Goal: Information Seeking & Learning: Find specific fact

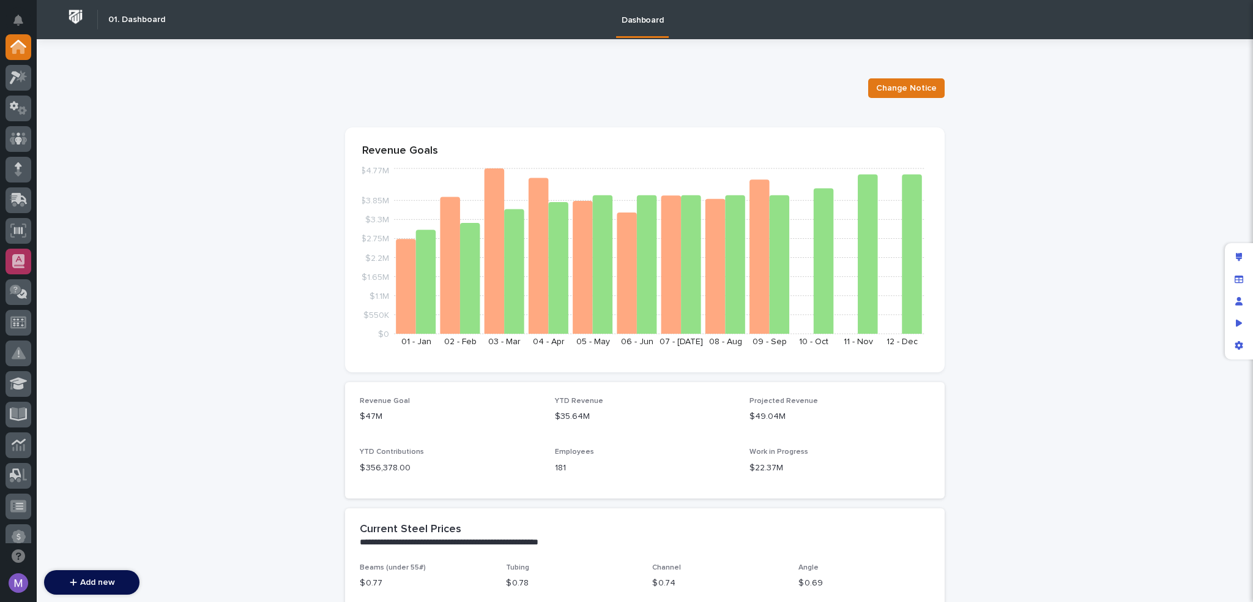
click at [23, 263] on icon at bounding box center [18, 261] width 12 height 14
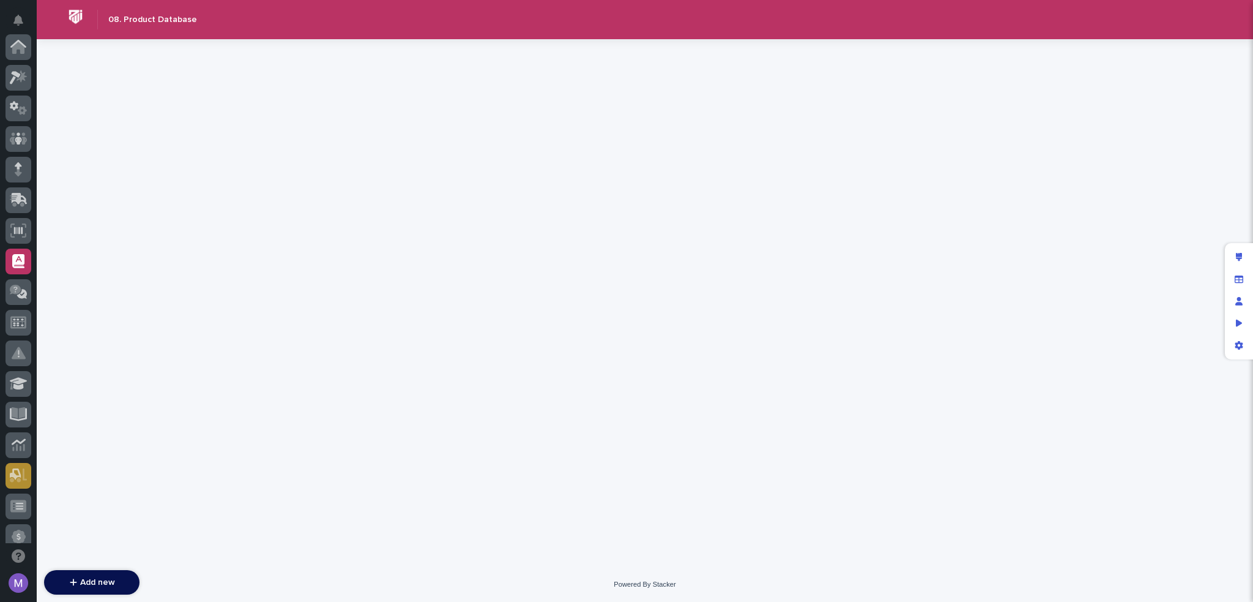
scroll to position [214, 0]
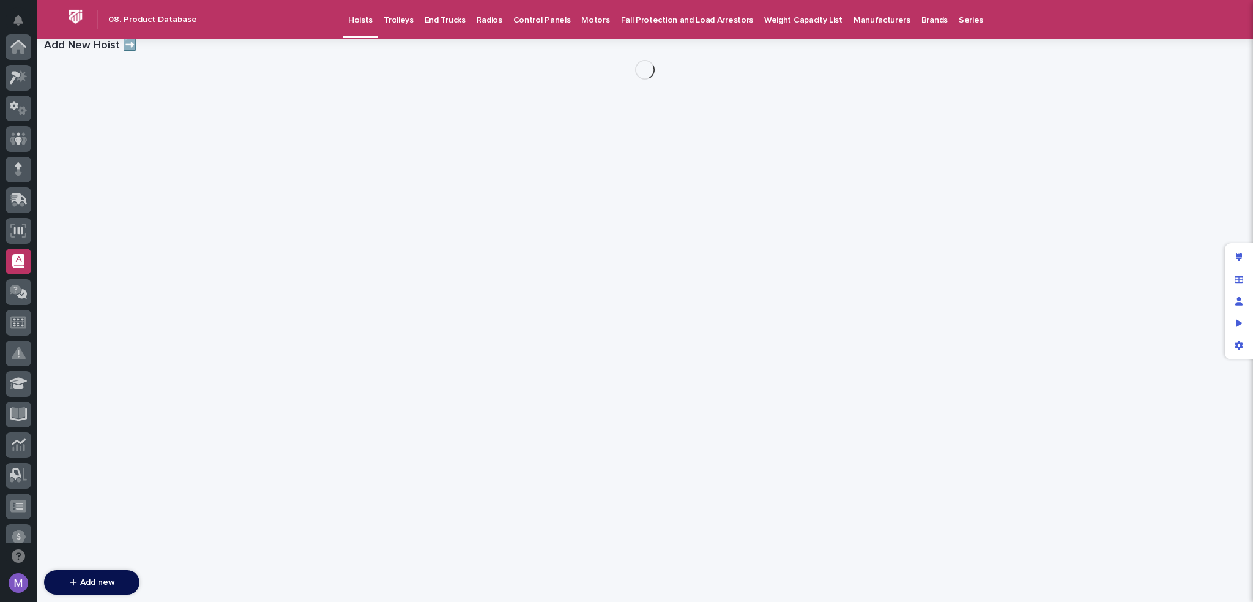
scroll to position [214, 0]
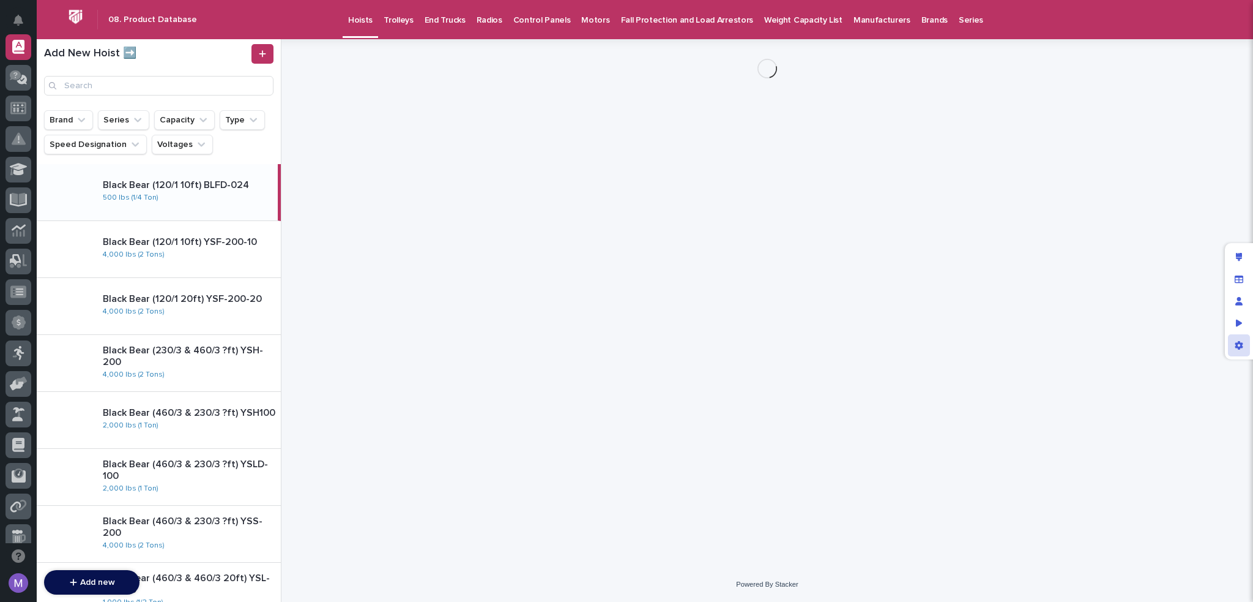
click at [1240, 349] on icon "App settings" at bounding box center [1239, 345] width 9 height 9
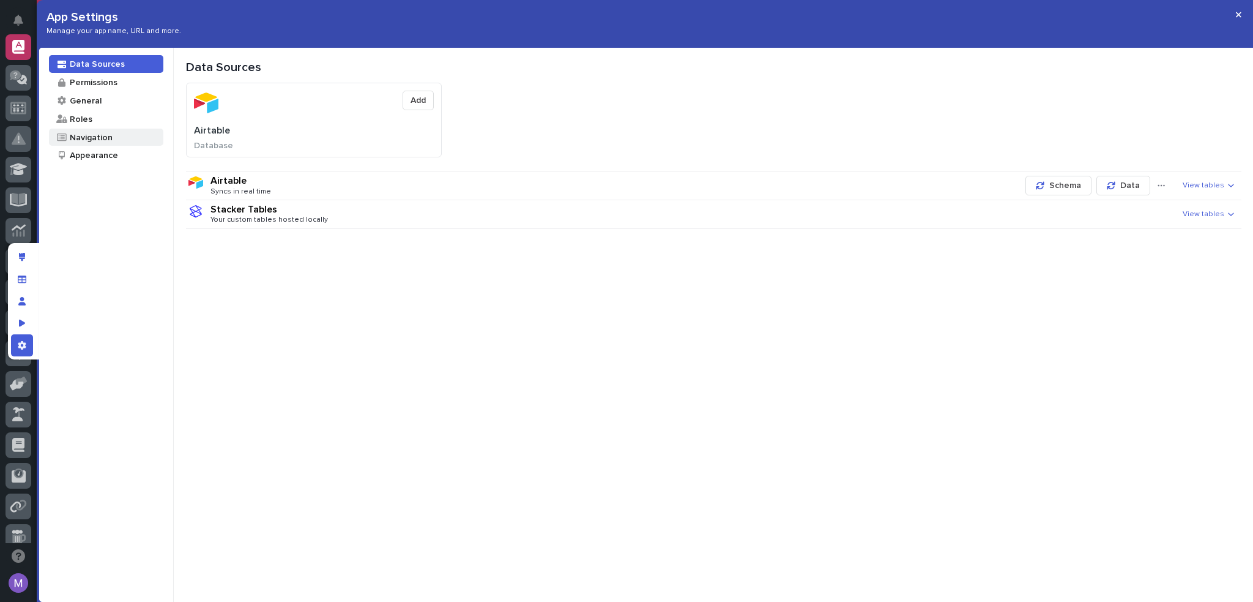
click at [86, 141] on div "Navigation" at bounding box center [91, 138] width 44 height 12
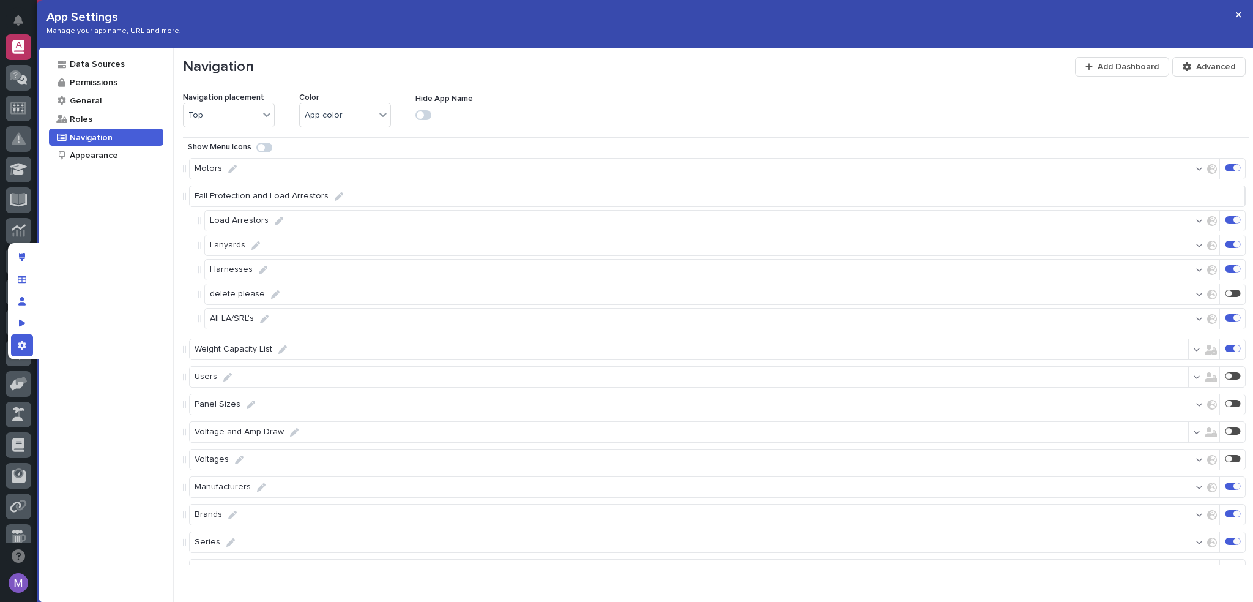
scroll to position [390, 0]
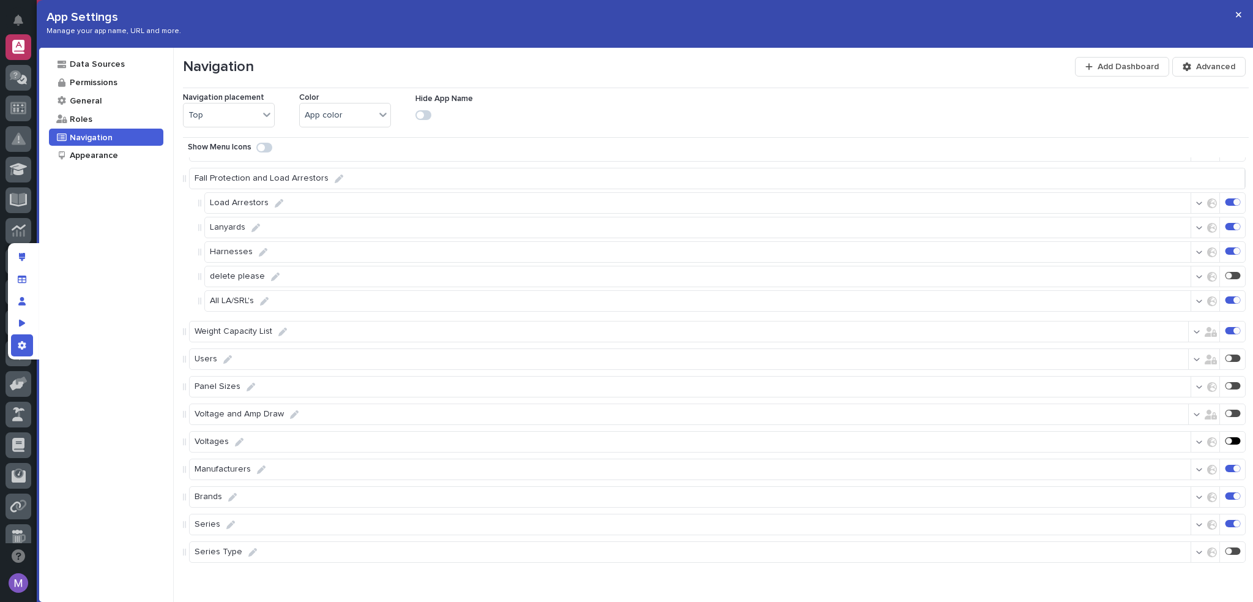
click at [1234, 444] on div at bounding box center [1233, 440] width 15 height 7
click at [1204, 447] on button "button" at bounding box center [1206, 442] width 39 height 20
click at [1111, 515] on label "Only users in roles" at bounding box center [1138, 508] width 71 height 18
click at [1094, 488] on div at bounding box center [1092, 488] width 12 height 12
click at [1089, 517] on label "Only users in roles" at bounding box center [1130, 510] width 88 height 22
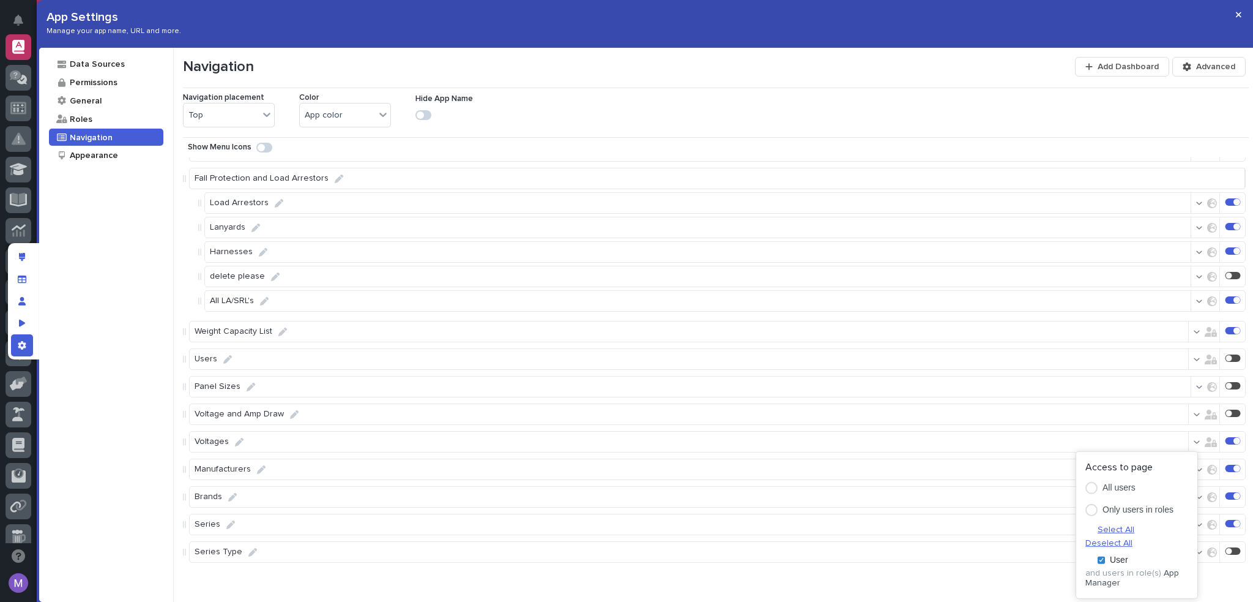
click at [1133, 539] on span "Deselect All" at bounding box center [1109, 543] width 47 height 9
click at [1164, 411] on div "Voltage and Amp Draw" at bounding box center [717, 413] width 1057 height 21
click at [99, 110] on div "Roles" at bounding box center [106, 119] width 114 height 18
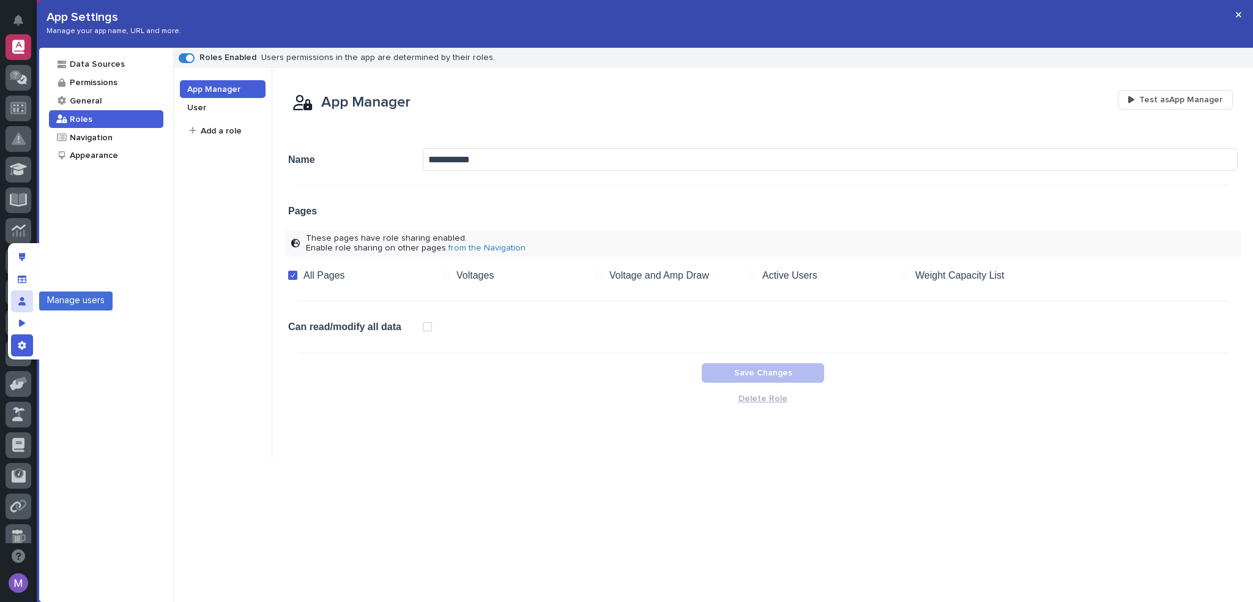
click at [28, 307] on div "Manage users" at bounding box center [22, 301] width 22 height 22
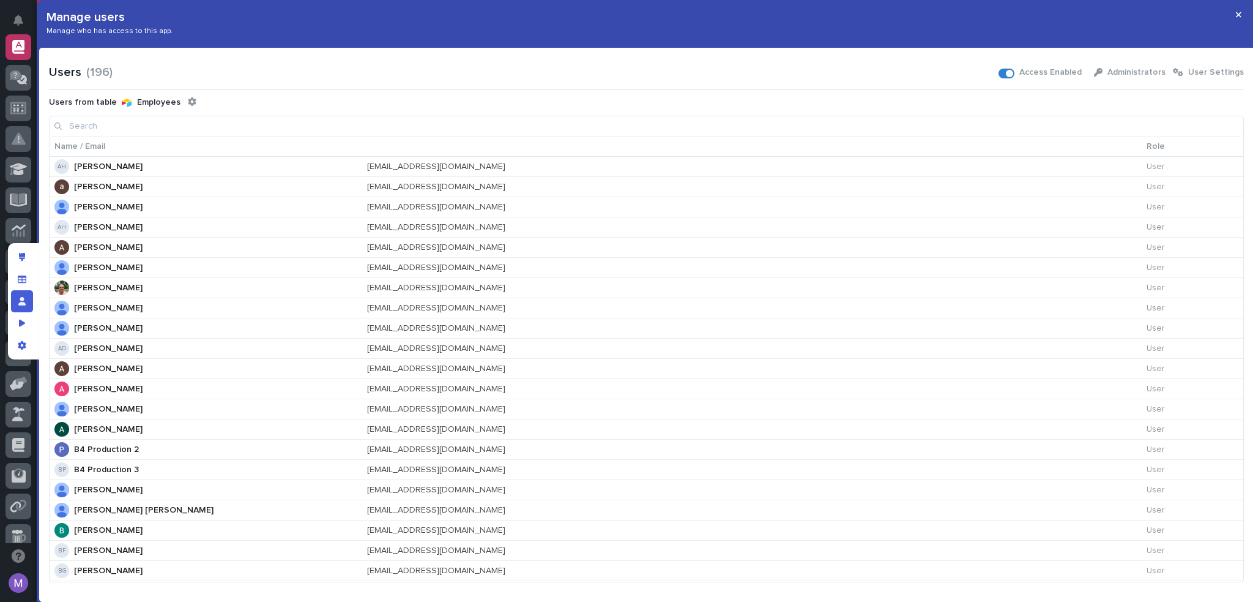
click at [209, 134] on input at bounding box center [647, 126] width 1194 height 20
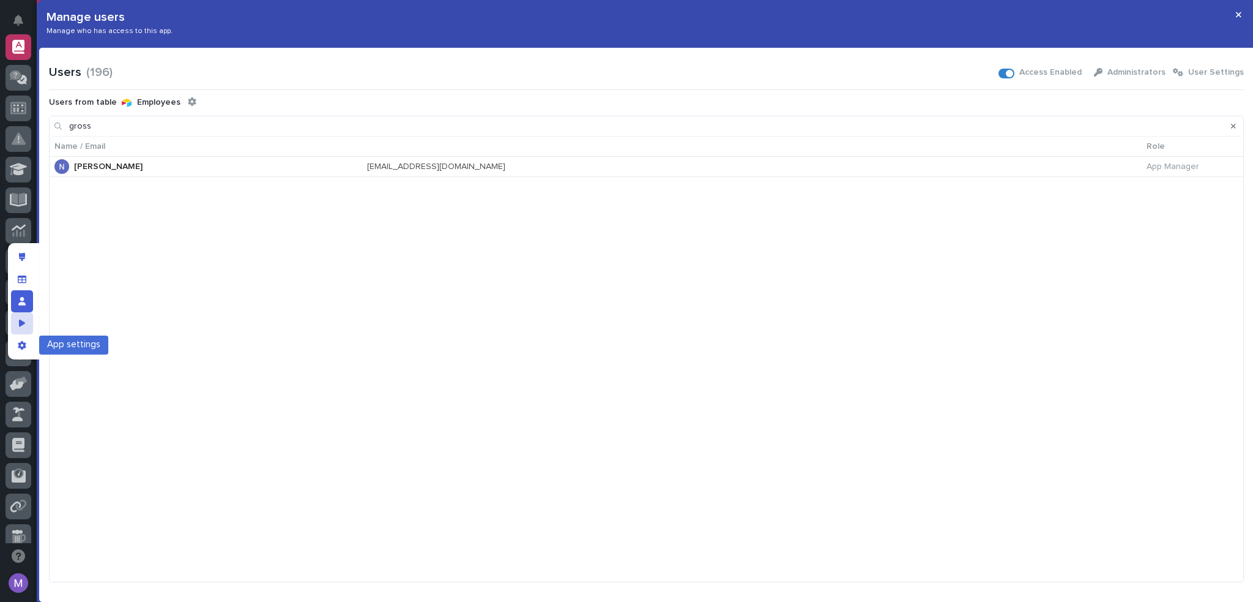
type input "gross"
click at [26, 326] on div "Preview as" at bounding box center [22, 323] width 22 height 22
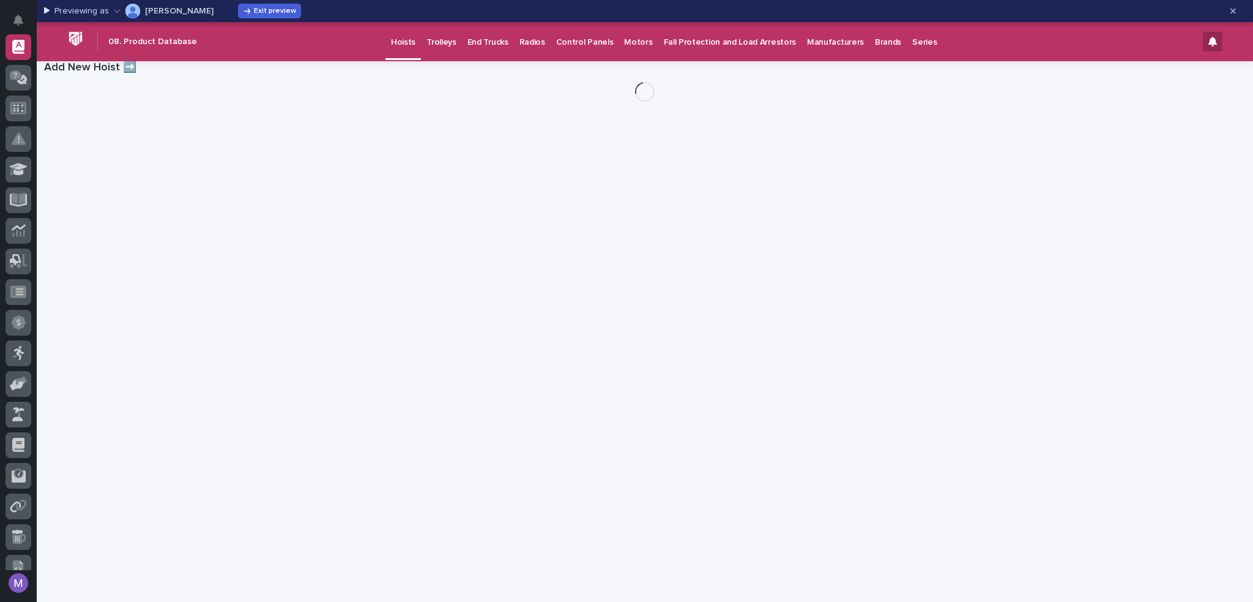
click at [187, 9] on p "Spenser Yoder" at bounding box center [179, 11] width 69 height 9
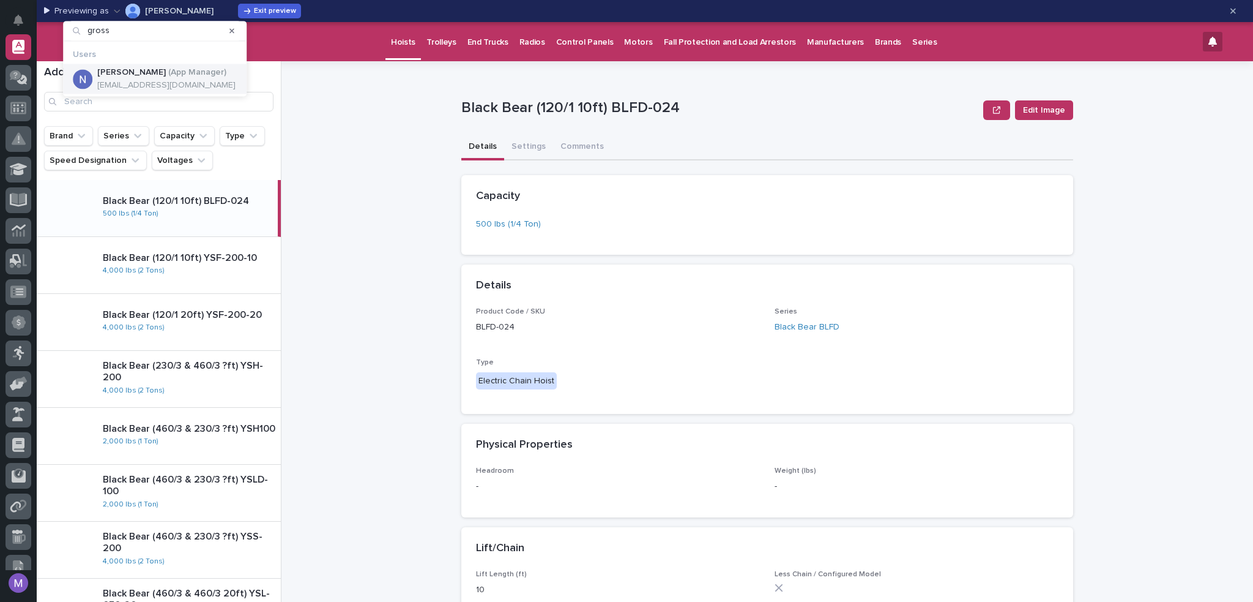
type input "gross"
click at [187, 71] on p "( App Manager )" at bounding box center [197, 72] width 58 height 10
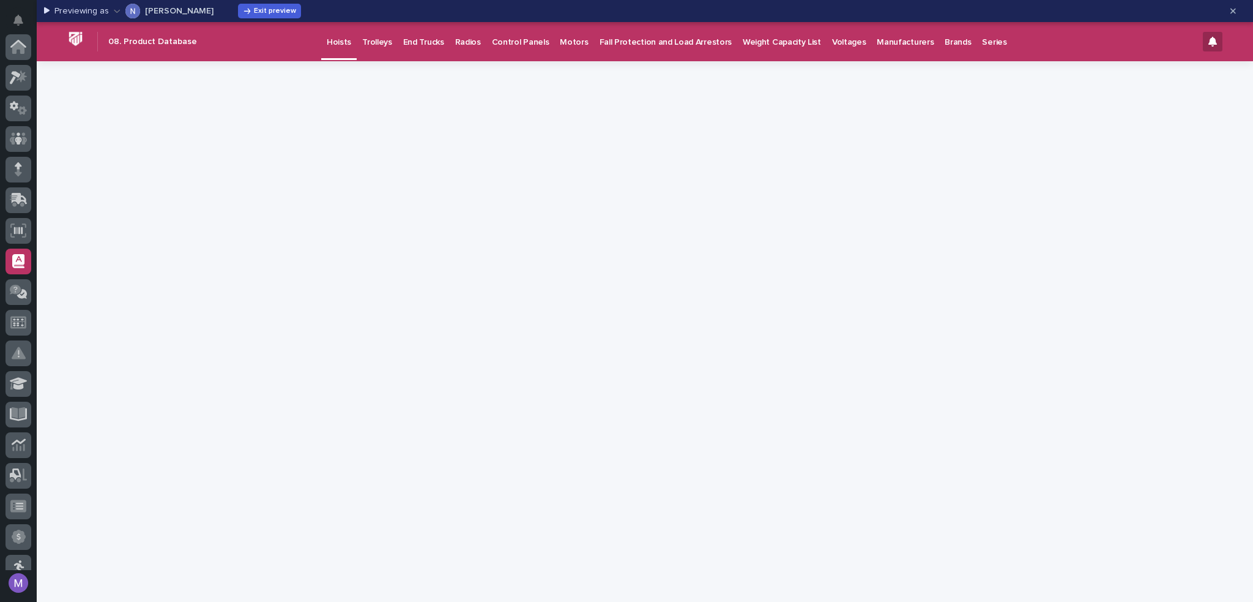
scroll to position [214, 0]
click at [832, 47] on p "Voltages" at bounding box center [849, 35] width 34 height 26
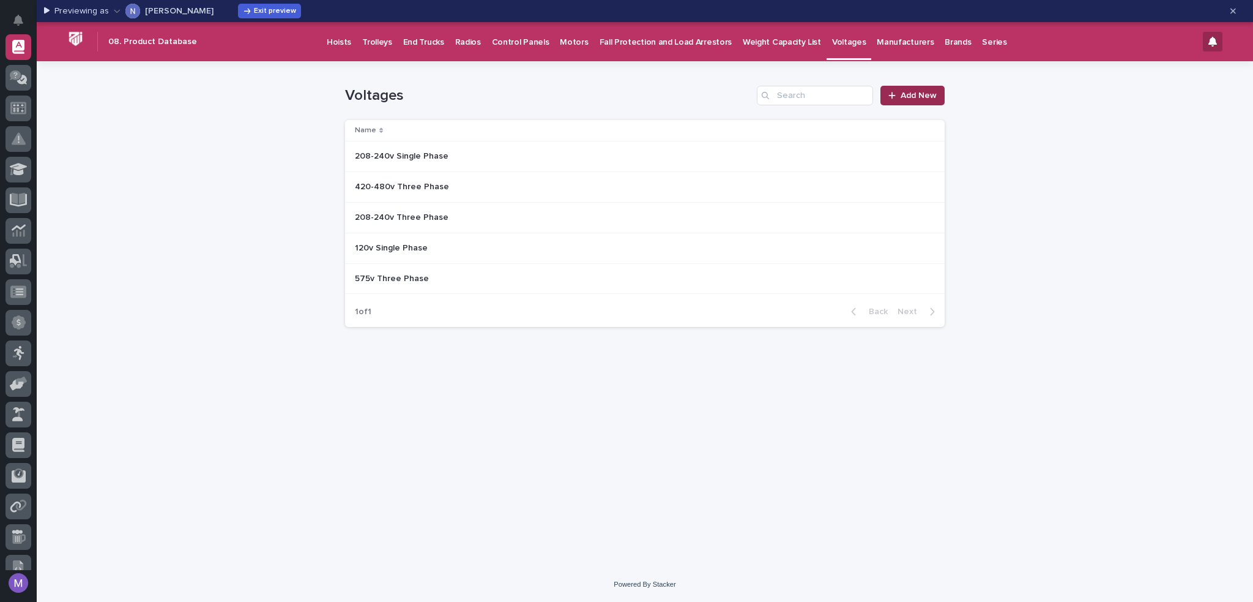
click at [923, 92] on span "Add New" at bounding box center [919, 95] width 36 height 9
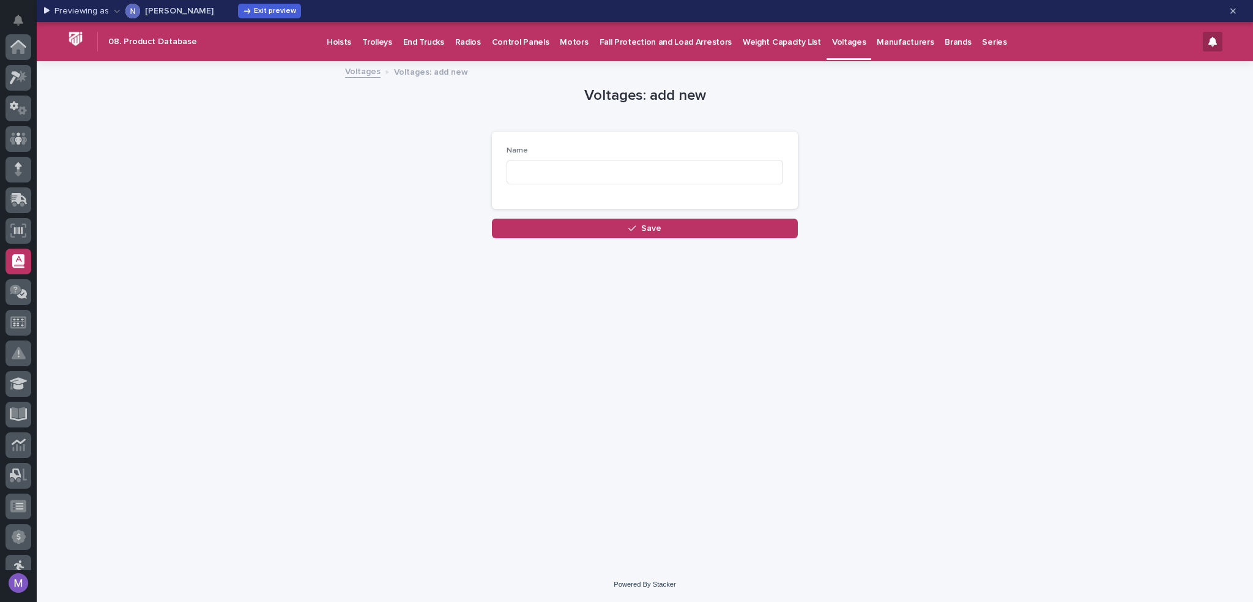
scroll to position [214, 0]
click at [698, 164] on input at bounding box center [645, 172] width 277 height 24
click at [354, 81] on div "Voltages: add new Loading... Saving… Loading... Saving… Loading... Saving… Name…" at bounding box center [645, 150] width 600 height 176
click at [360, 75] on link "Voltages" at bounding box center [362, 71] width 35 height 14
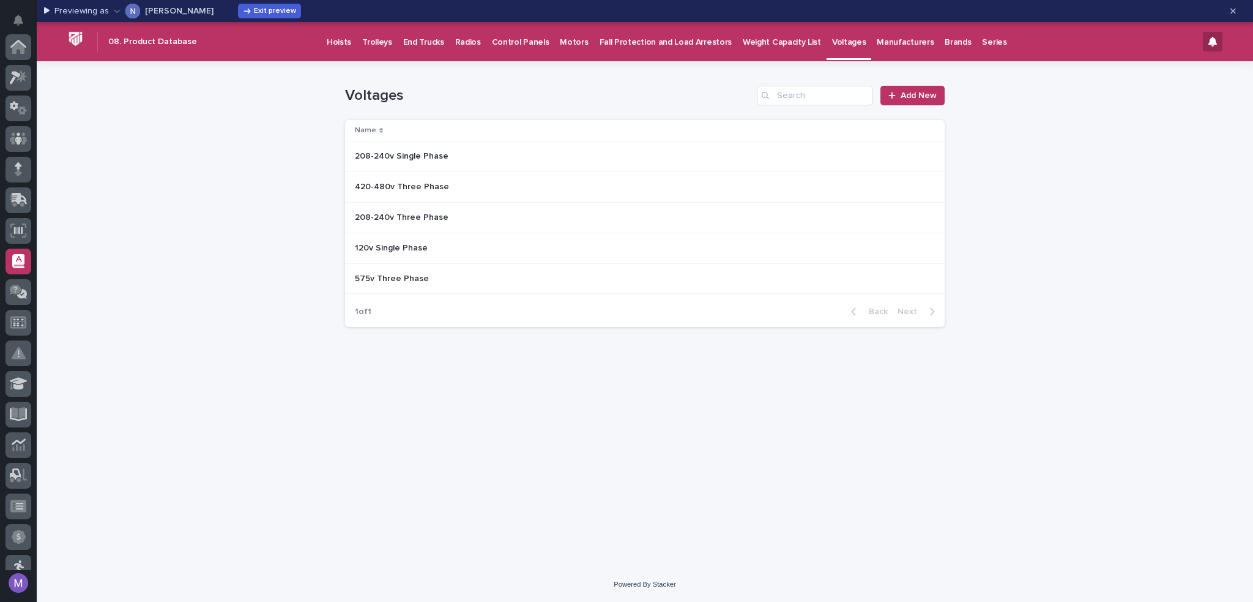
scroll to position [214, 0]
click at [258, 12] on span "Exit preview" at bounding box center [275, 10] width 42 height 7
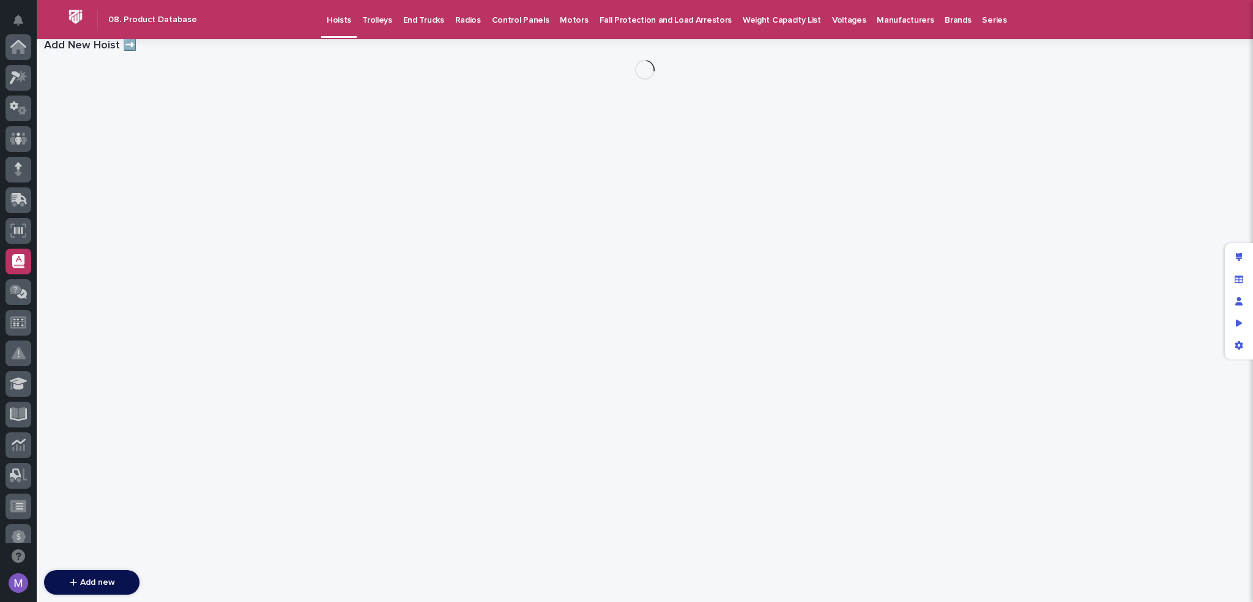
scroll to position [214, 0]
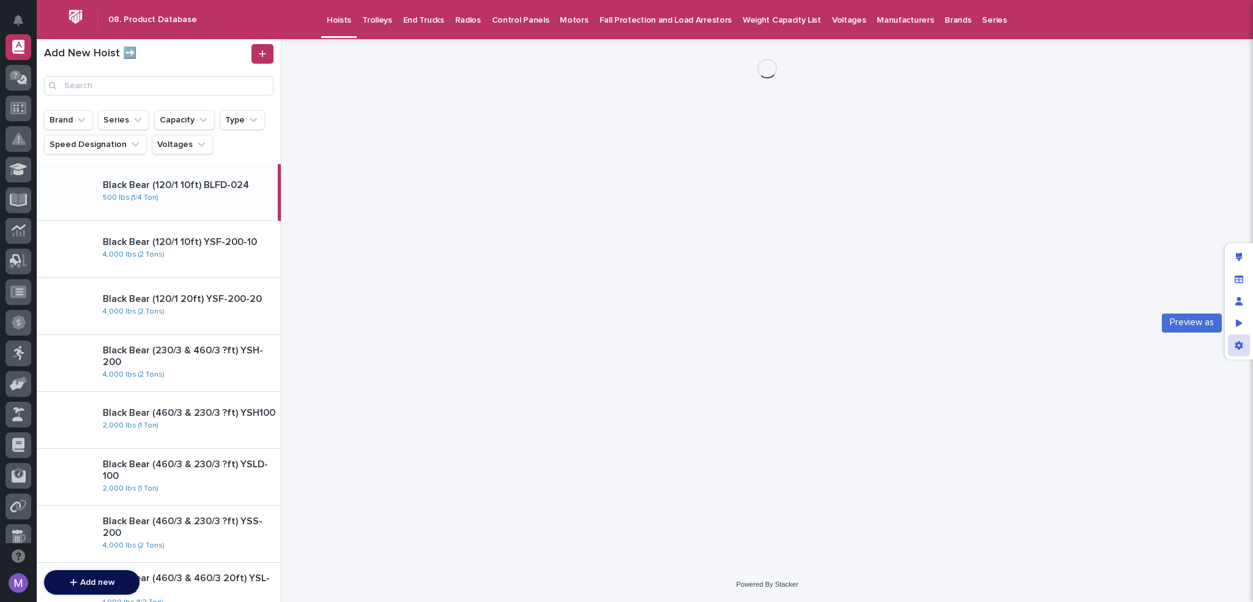
click at [1240, 352] on div "App settings" at bounding box center [1239, 345] width 22 height 22
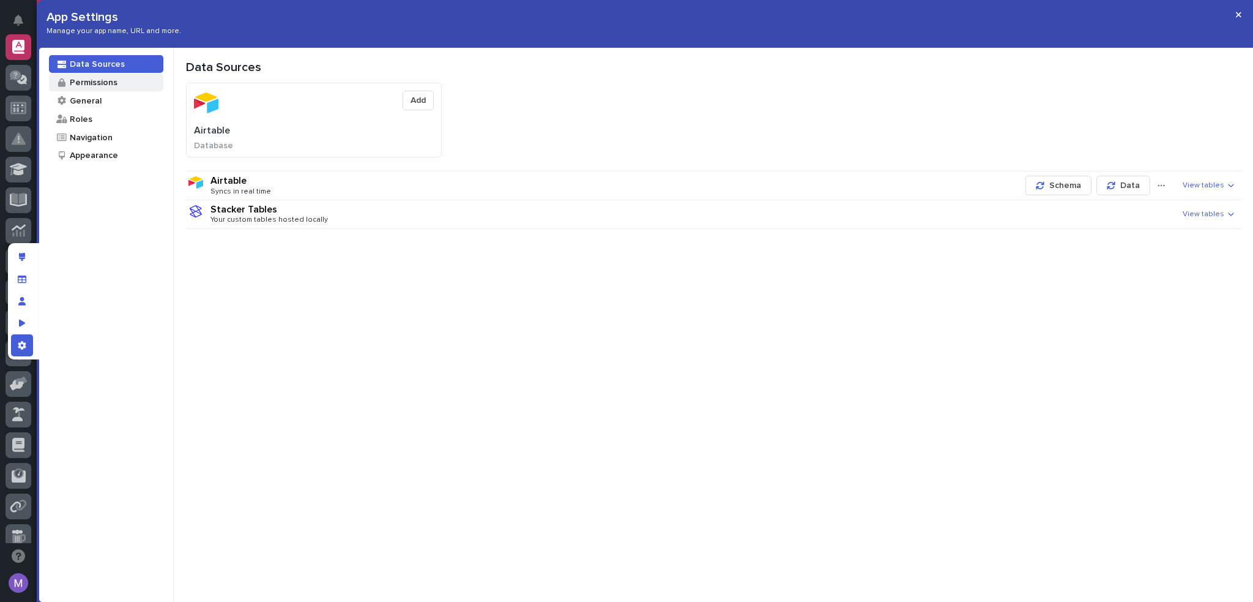
click at [94, 81] on div "Permissions" at bounding box center [93, 82] width 49 height 12
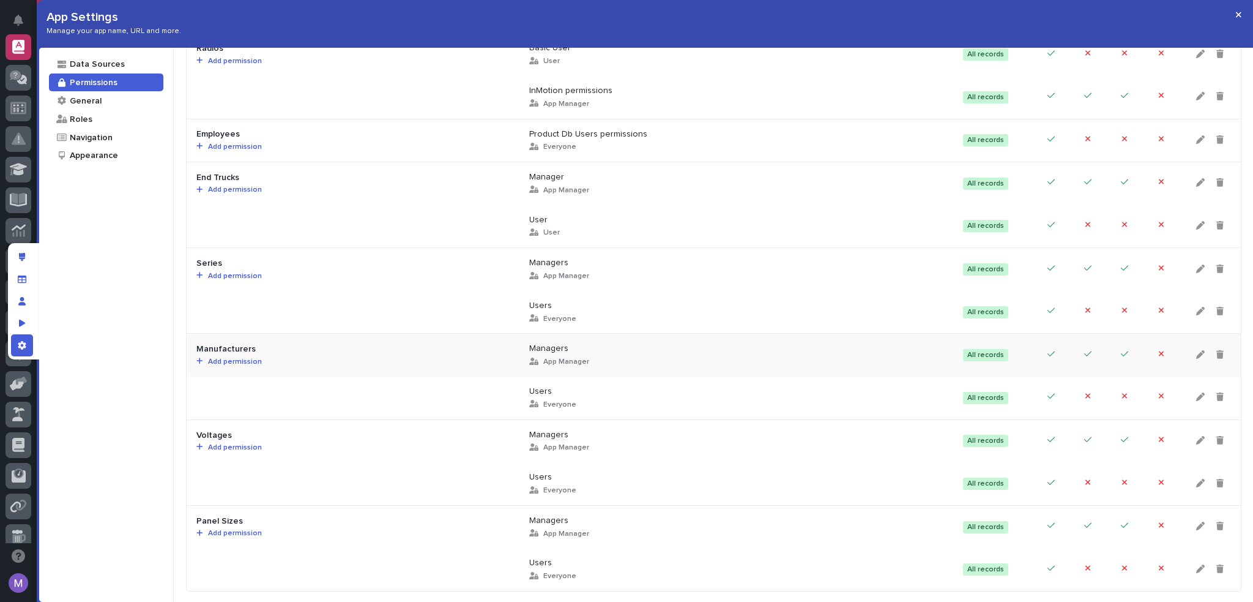
scroll to position [936, 0]
click at [30, 341] on div "App settings" at bounding box center [22, 345] width 22 height 22
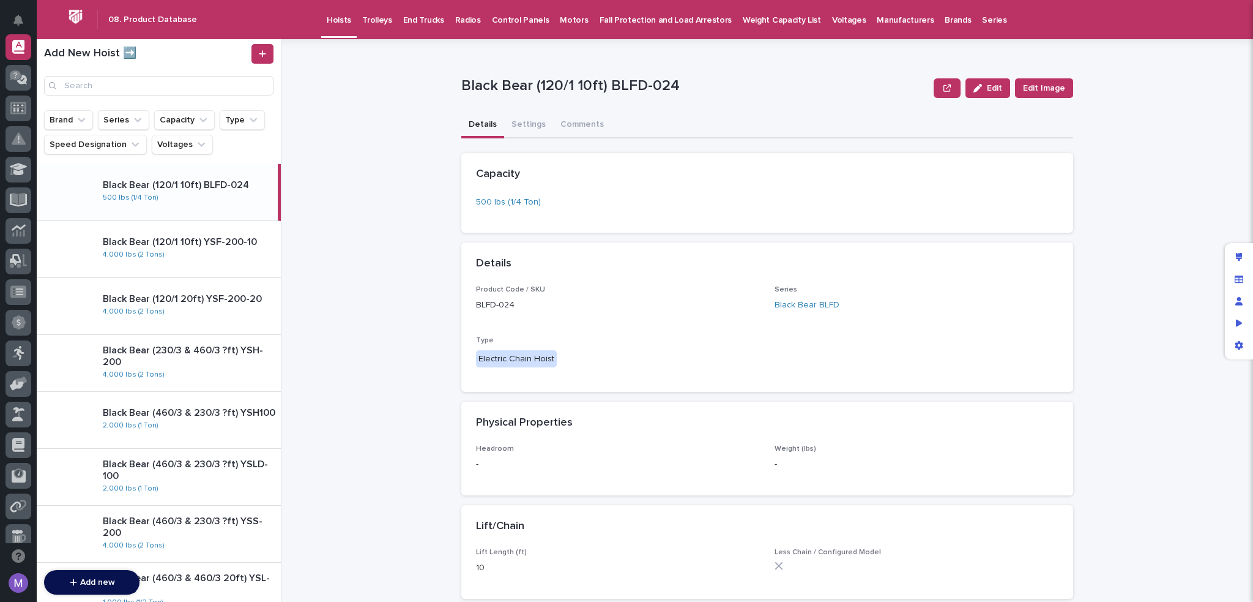
click at [832, 20] on p "Voltages" at bounding box center [849, 13] width 34 height 26
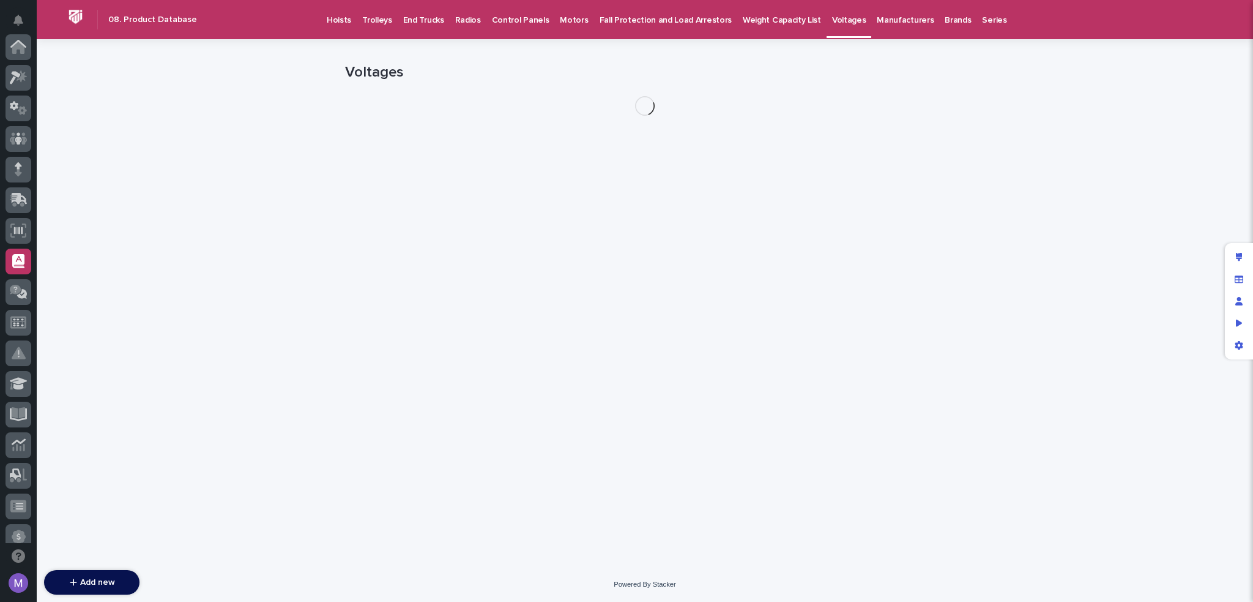
scroll to position [214, 0]
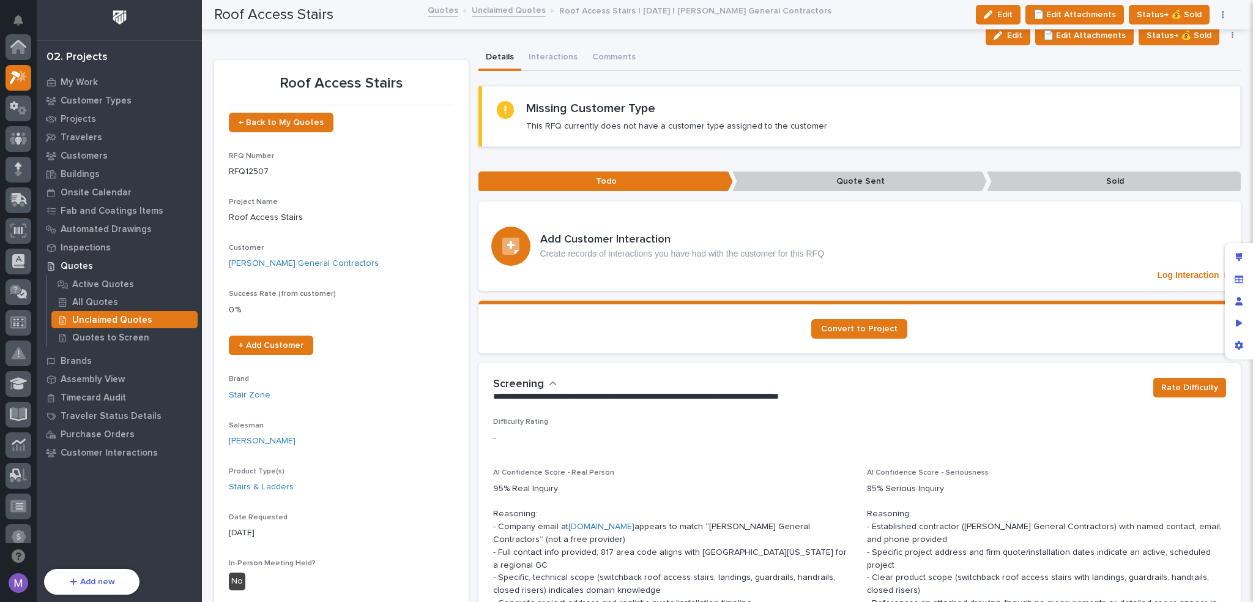
scroll to position [31, 0]
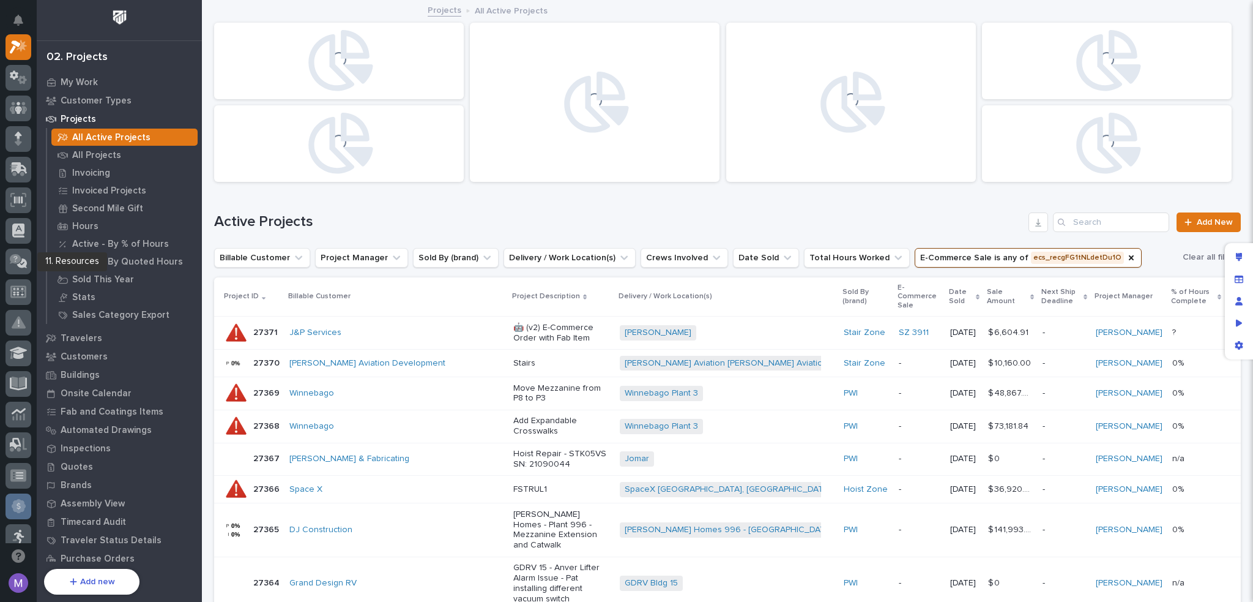
scroll to position [439, 0]
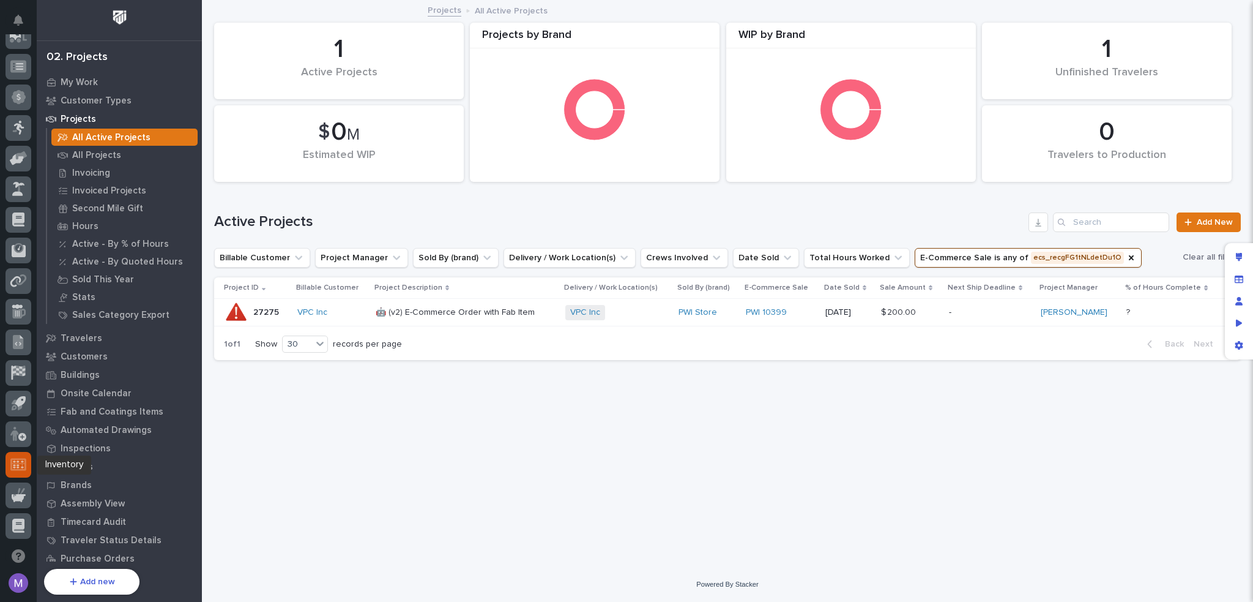
click at [14, 457] on icon at bounding box center [18, 464] width 16 height 14
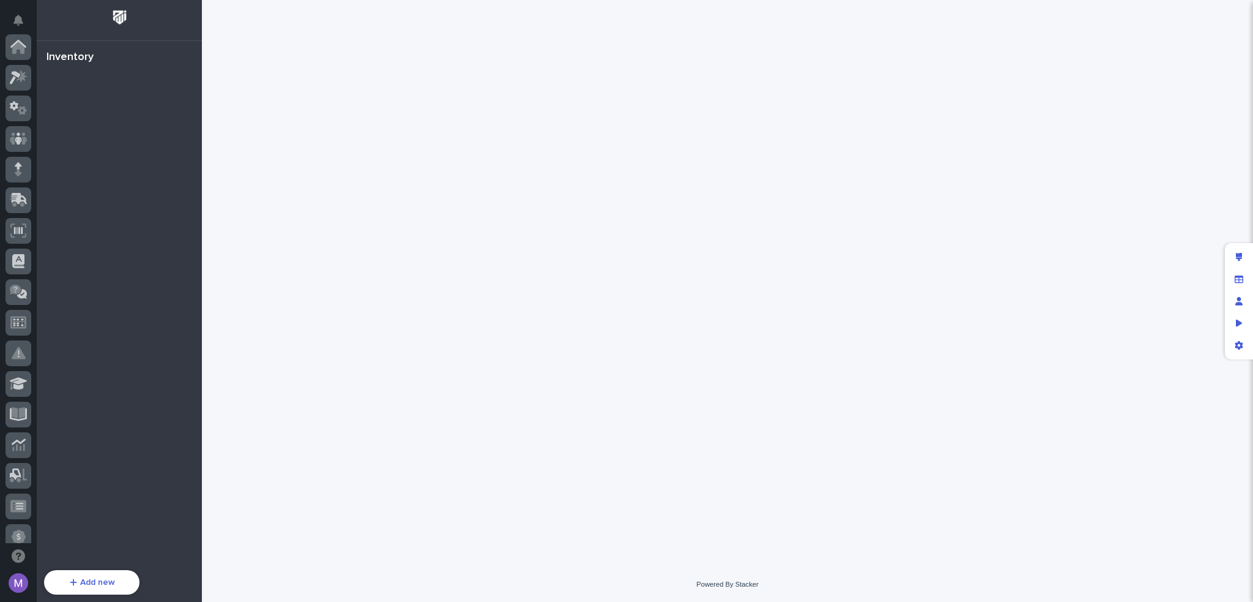
scroll to position [440, 0]
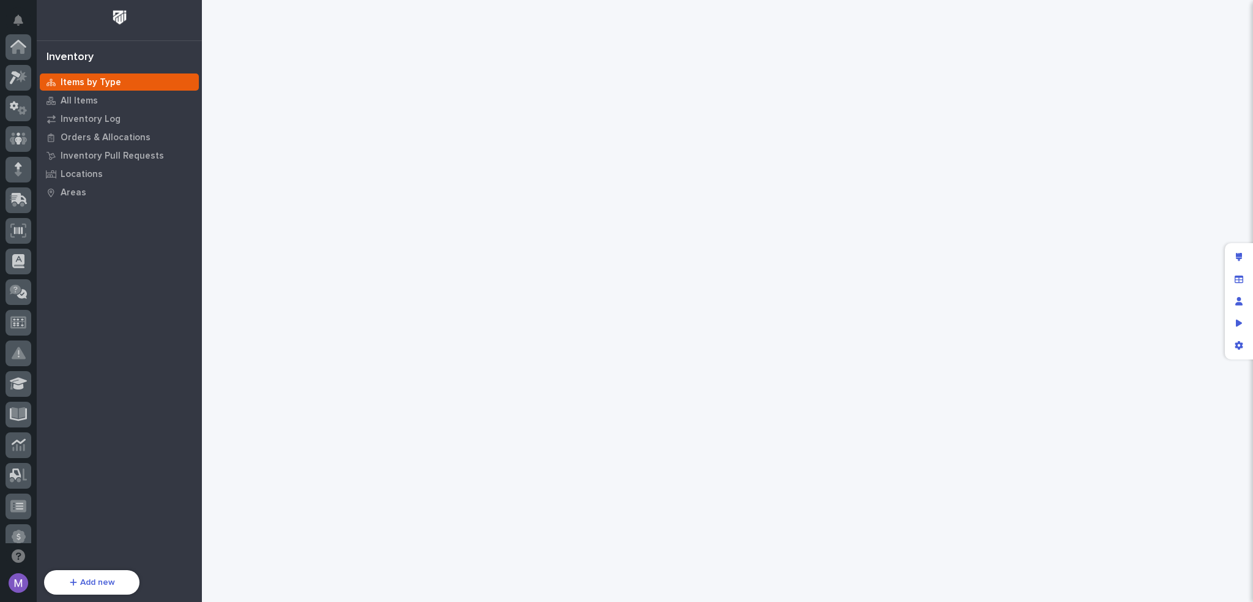
scroll to position [440, 0]
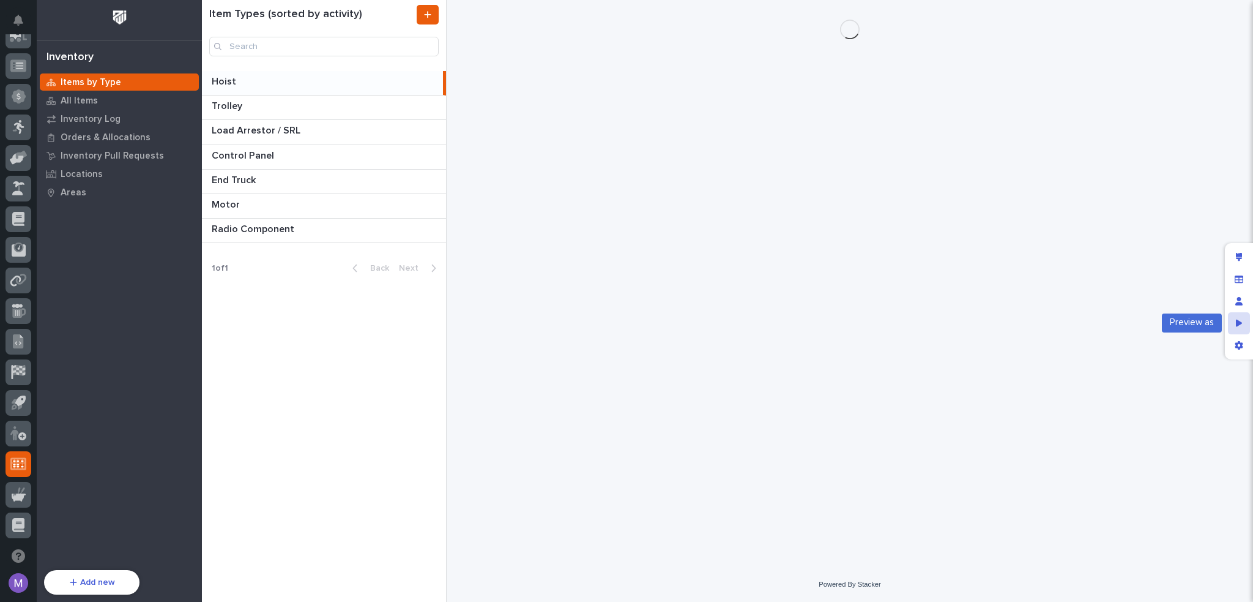
click at [1244, 330] on div "Preview as" at bounding box center [1239, 323] width 22 height 22
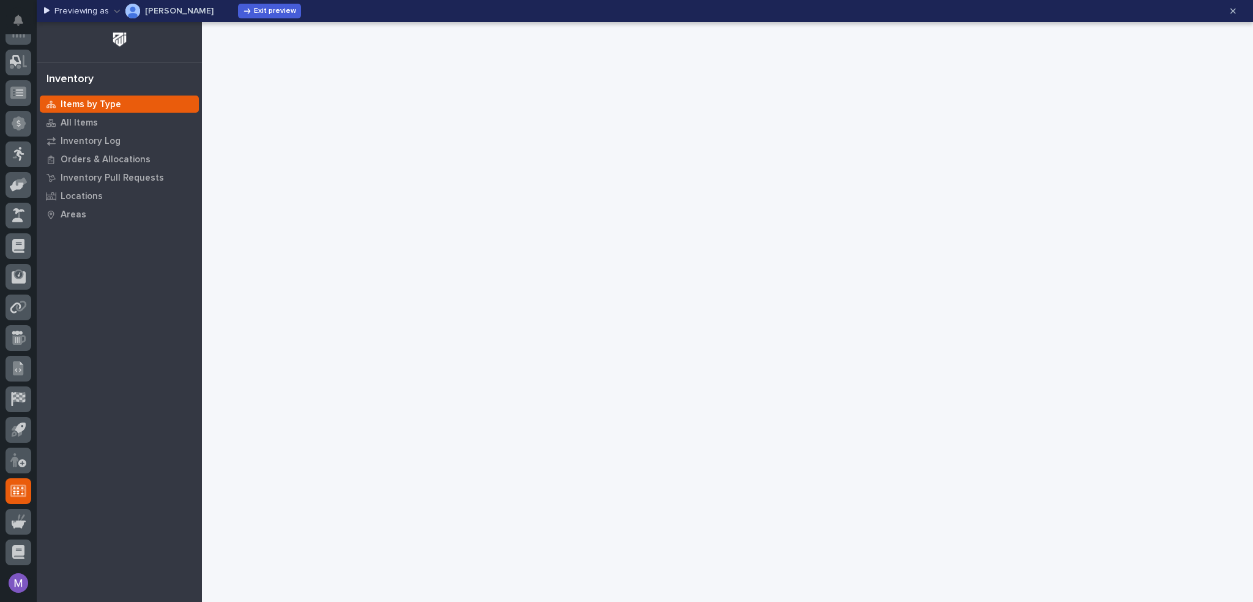
scroll to position [413, 0]
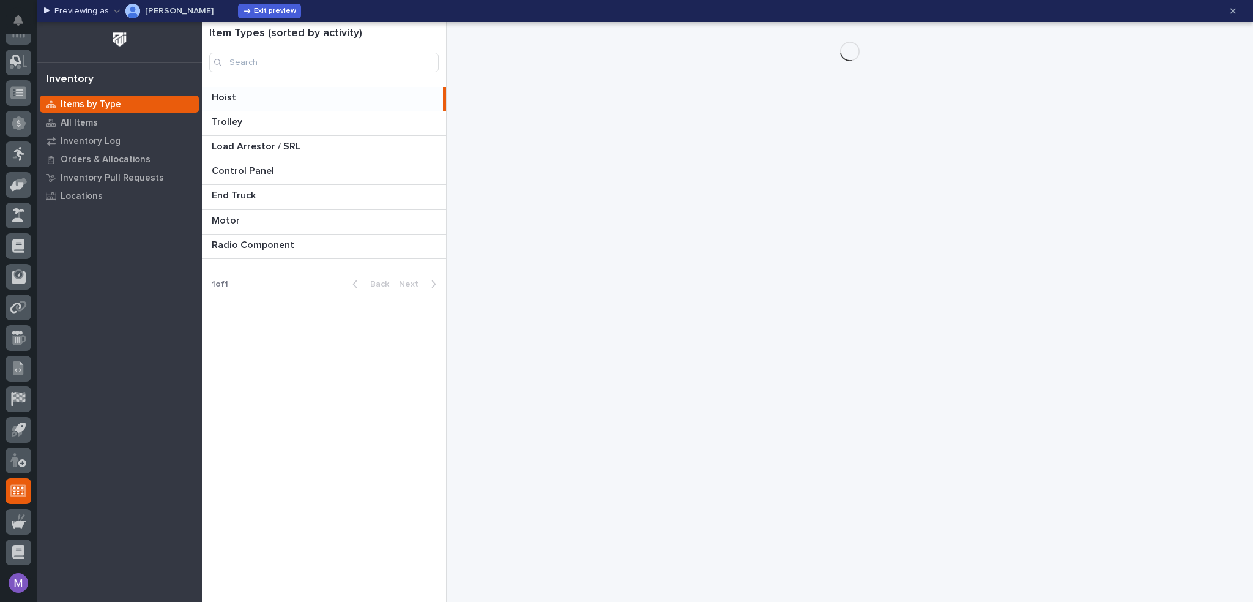
click at [172, 9] on p "Spenser Yoder" at bounding box center [179, 11] width 69 height 9
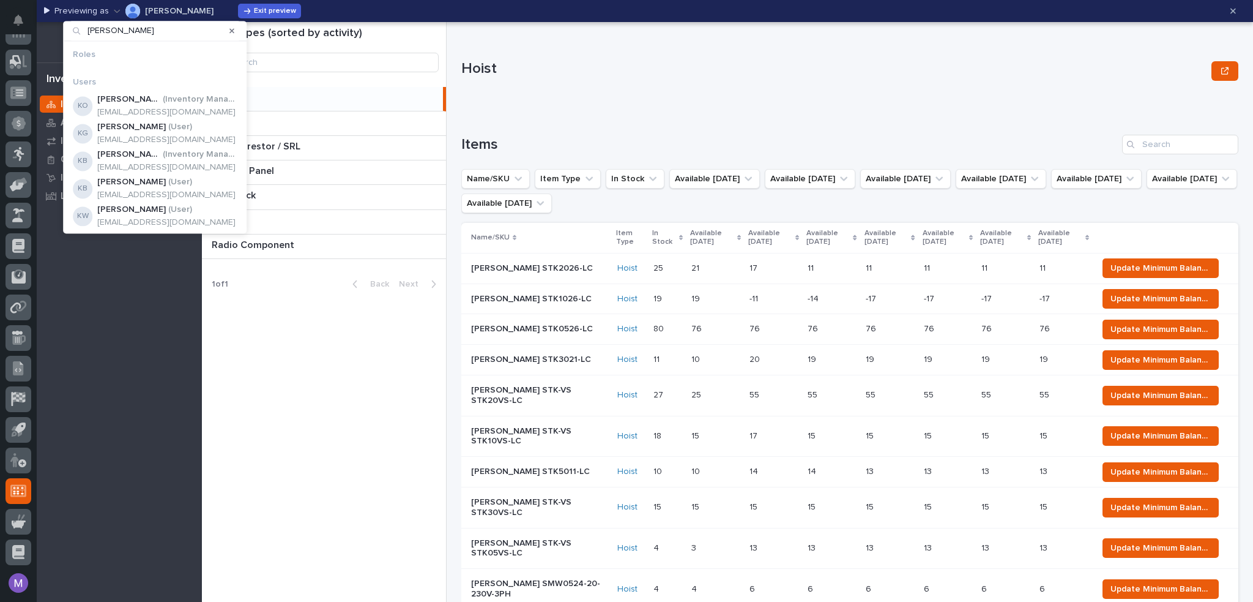
type input "kenny"
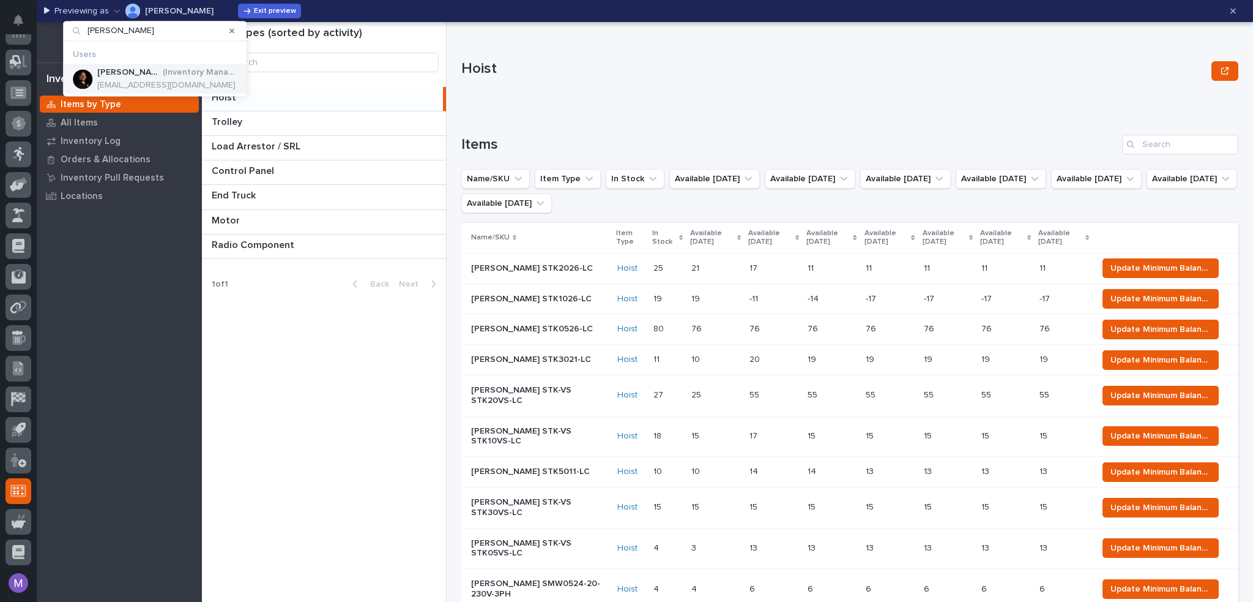
click at [181, 80] on p "kbeachy@pwiworks.com" at bounding box center [167, 85] width 140 height 10
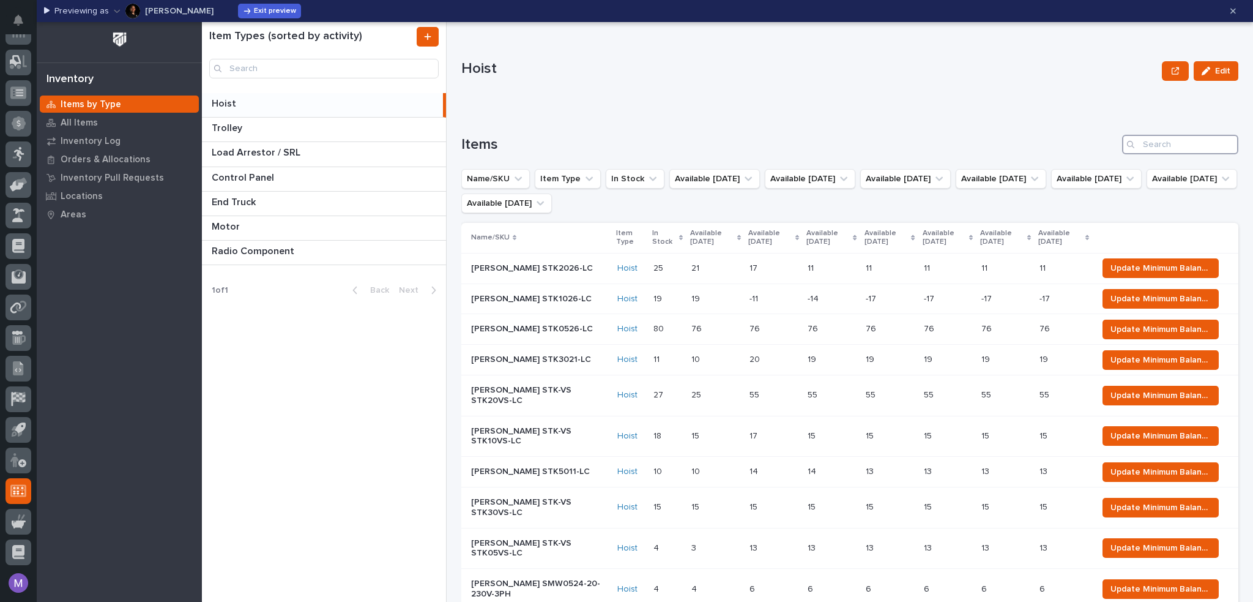
click at [1150, 149] on input "Search" at bounding box center [1180, 145] width 116 height 20
paste input "STK5011"
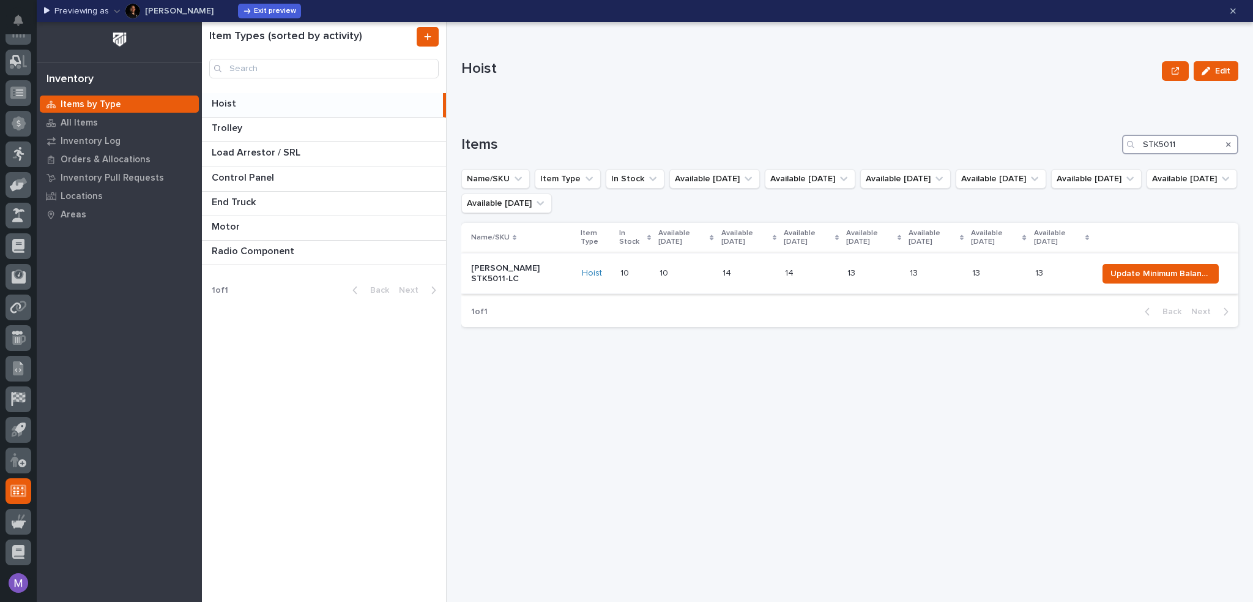
type input "STK5011"
click at [505, 278] on p "Starke STK5011-LC" at bounding box center [521, 273] width 101 height 21
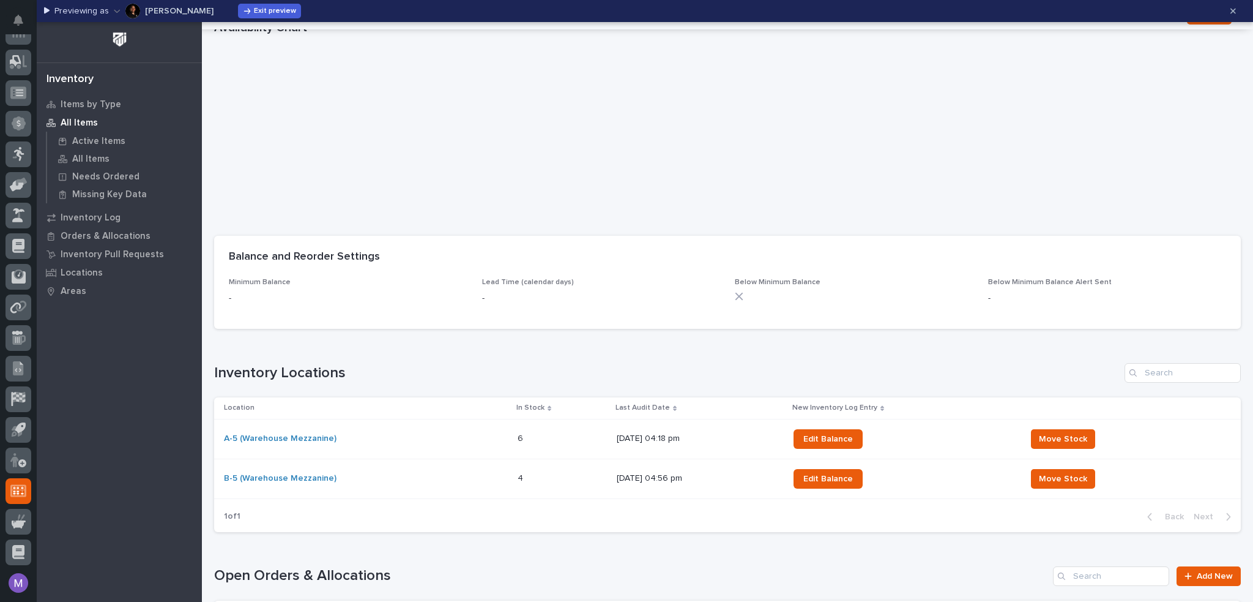
scroll to position [306, 0]
